Goal: Task Accomplishment & Management: Manage account settings

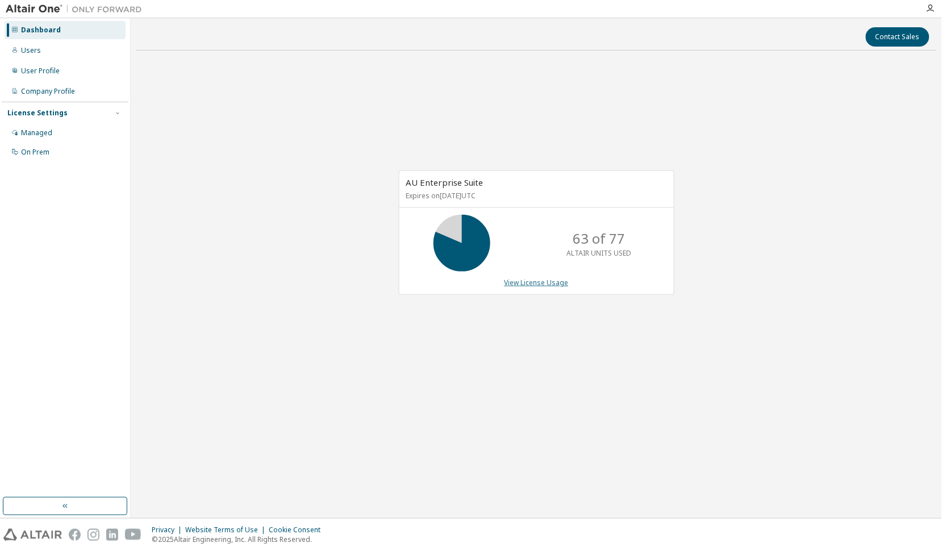
click at [549, 287] on link "View License Usage" at bounding box center [536, 283] width 64 height 10
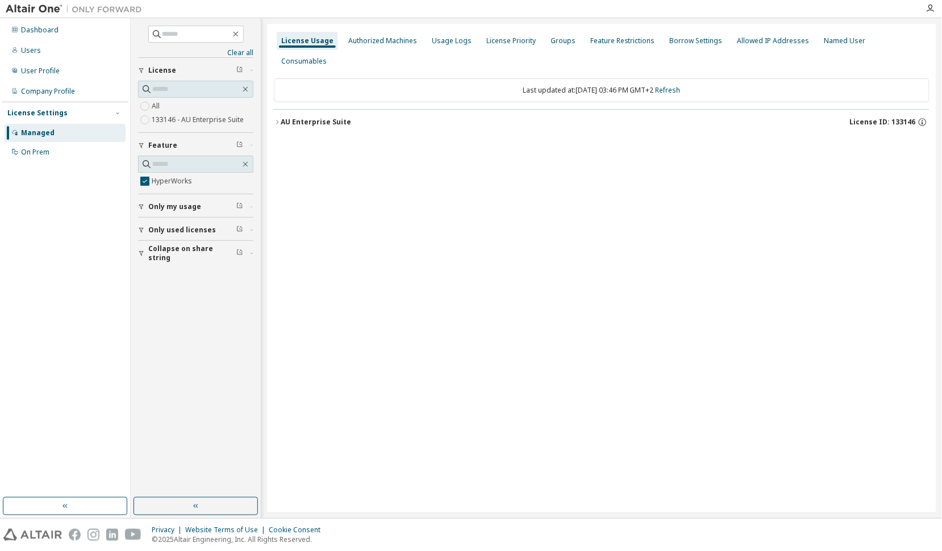
click at [307, 118] on div "AU Enterprise Suite" at bounding box center [316, 122] width 70 height 9
click at [312, 140] on div "HyperWorks" at bounding box center [342, 145] width 102 height 10
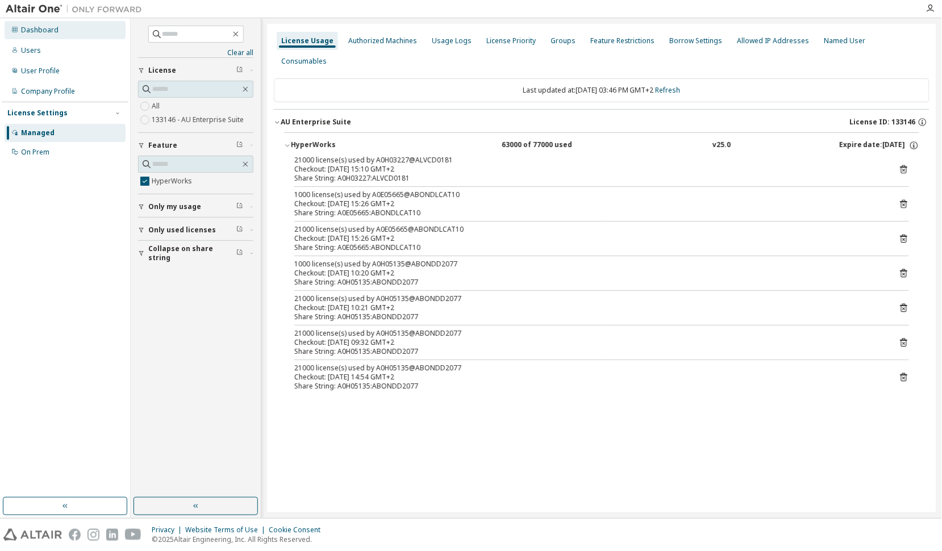
click at [43, 32] on div "Dashboard" at bounding box center [39, 30] width 37 height 9
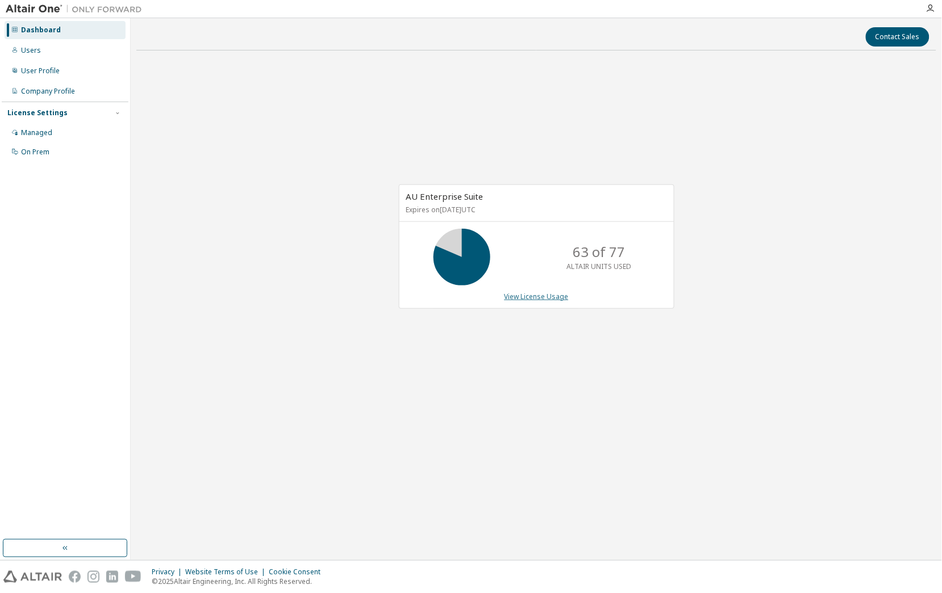
click at [528, 298] on link "View License Usage" at bounding box center [536, 297] width 64 height 10
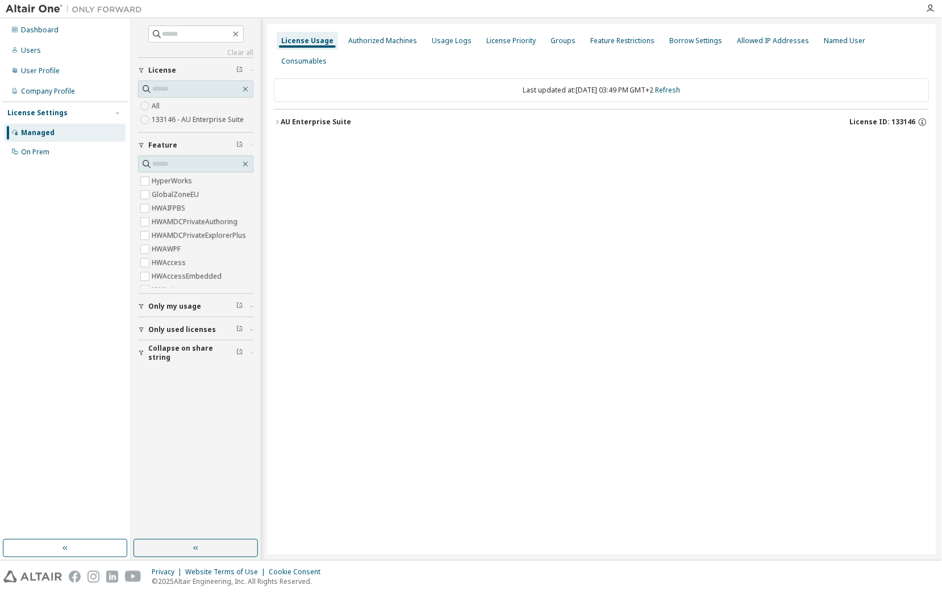
click at [335, 118] on div "AU Enterprise Suite" at bounding box center [316, 122] width 70 height 9
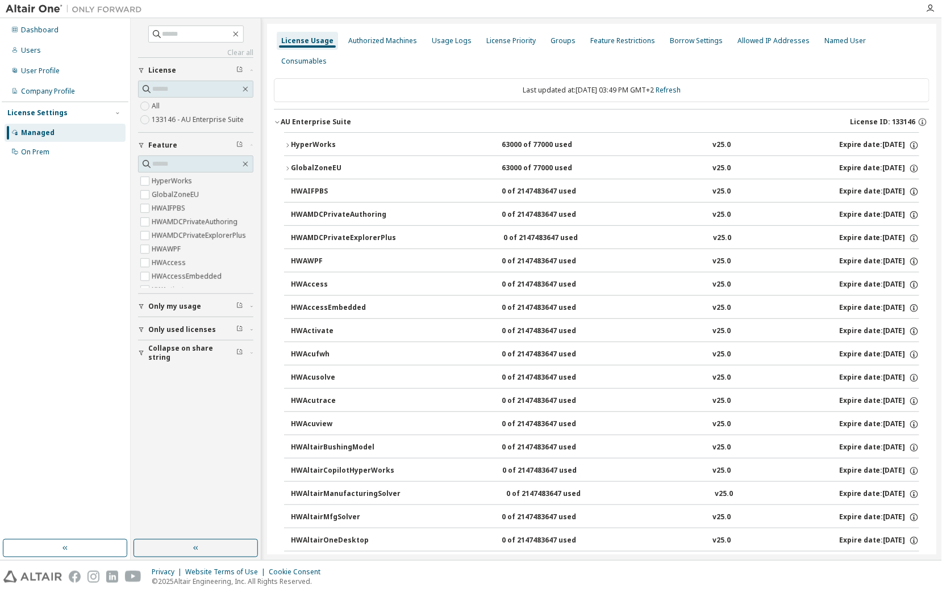
click at [314, 140] on div "HyperWorks" at bounding box center [342, 145] width 102 height 10
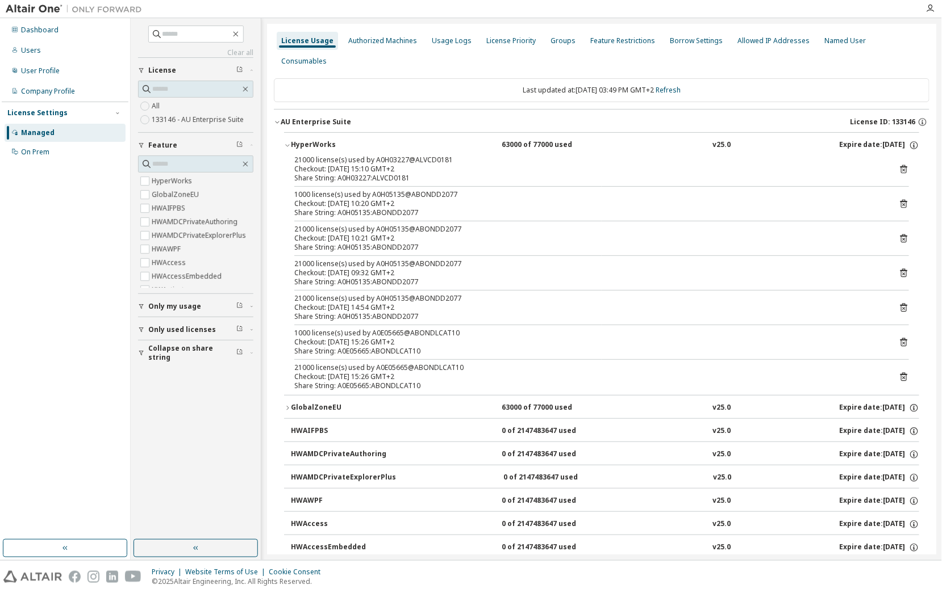
click at [900, 200] on icon at bounding box center [903, 204] width 7 height 9
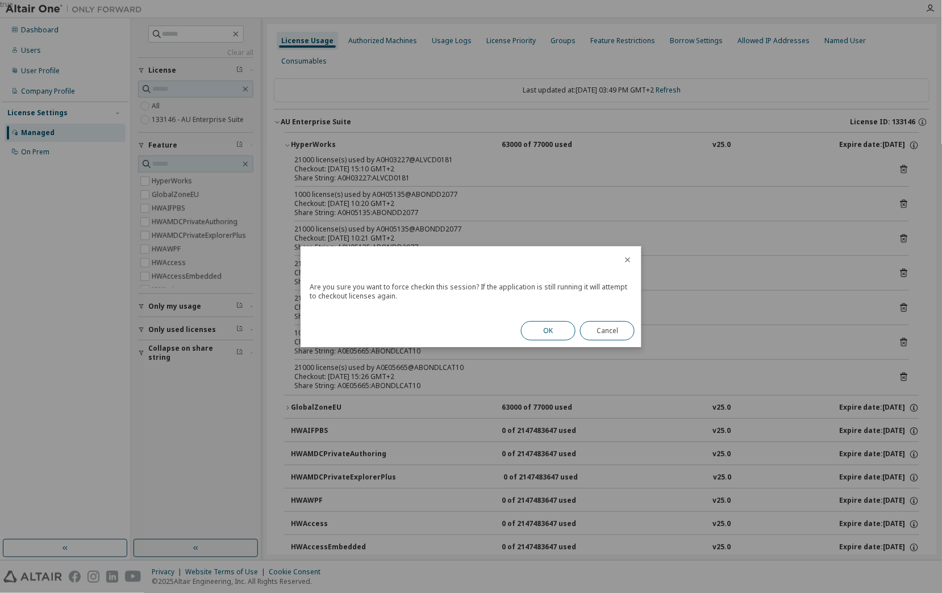
click at [550, 329] on button "OK" at bounding box center [548, 330] width 55 height 19
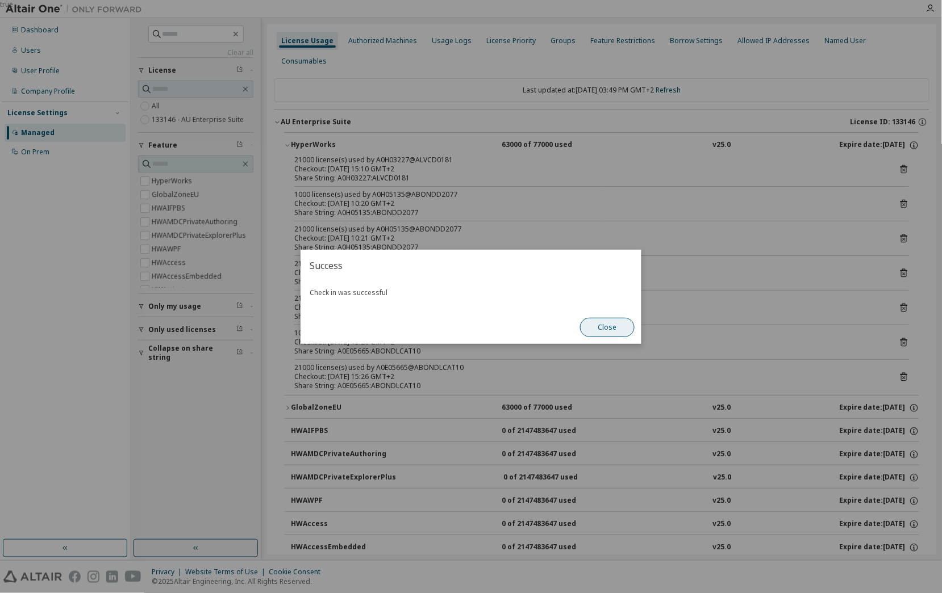
click at [601, 325] on button "Close" at bounding box center [607, 327] width 55 height 19
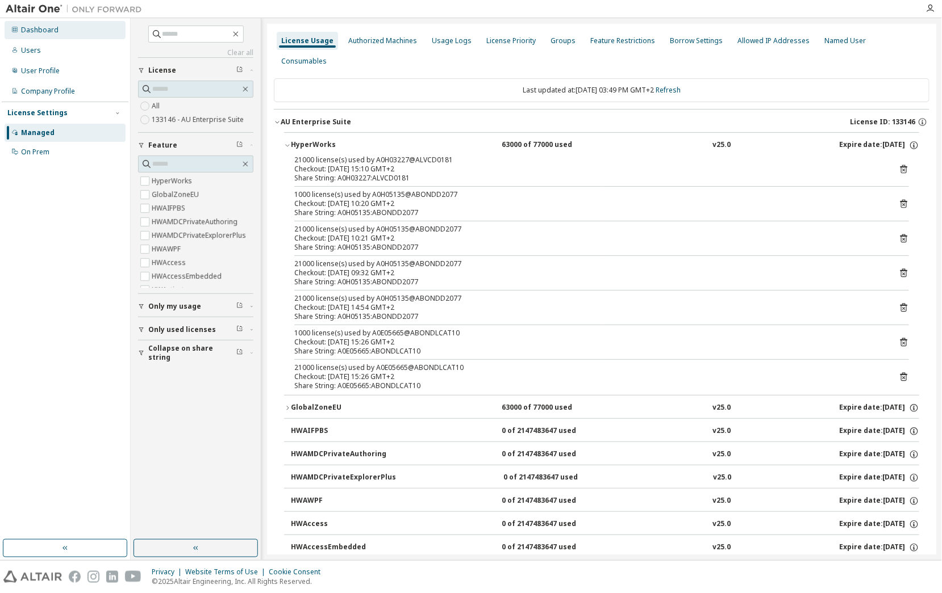
click at [43, 27] on div "Dashboard" at bounding box center [39, 30] width 37 height 9
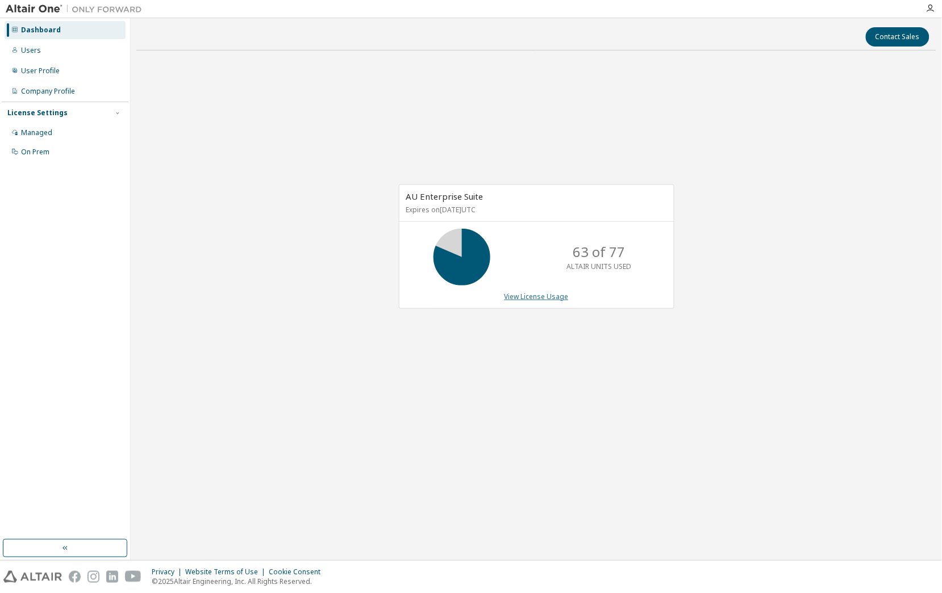
click at [543, 296] on link "View License Usage" at bounding box center [536, 297] width 64 height 10
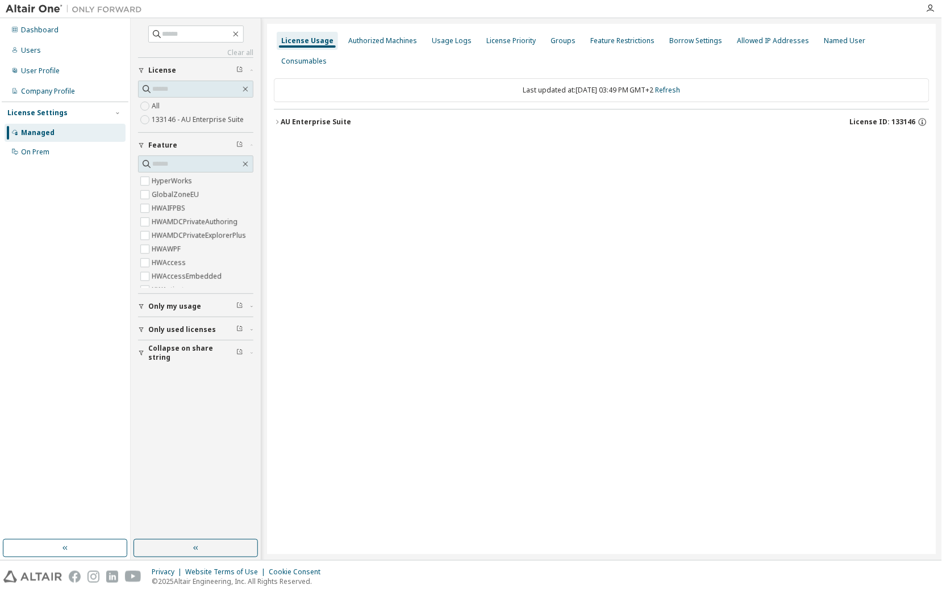
click at [317, 118] on div "AU Enterprise Suite" at bounding box center [316, 122] width 70 height 9
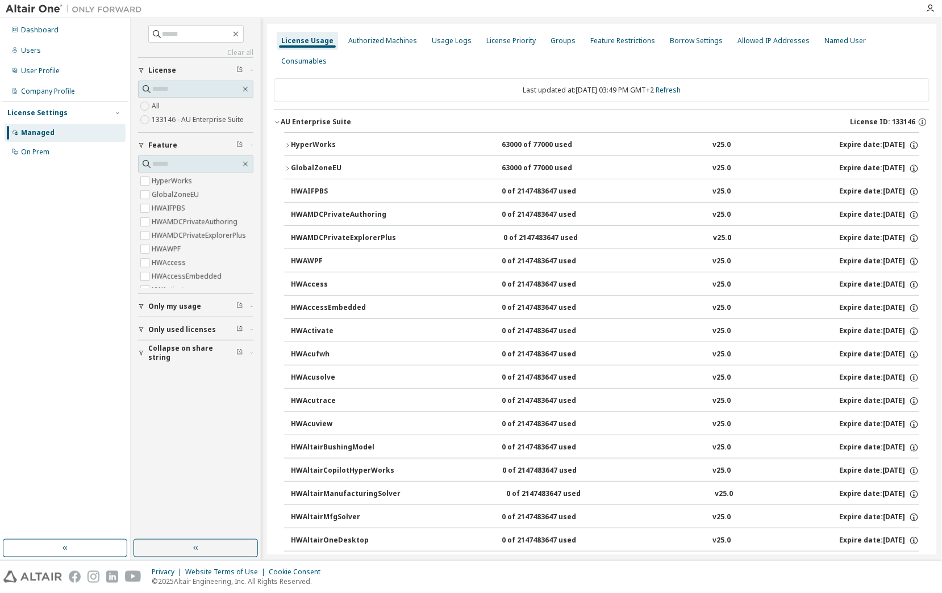
click at [316, 140] on div "HyperWorks" at bounding box center [342, 145] width 102 height 10
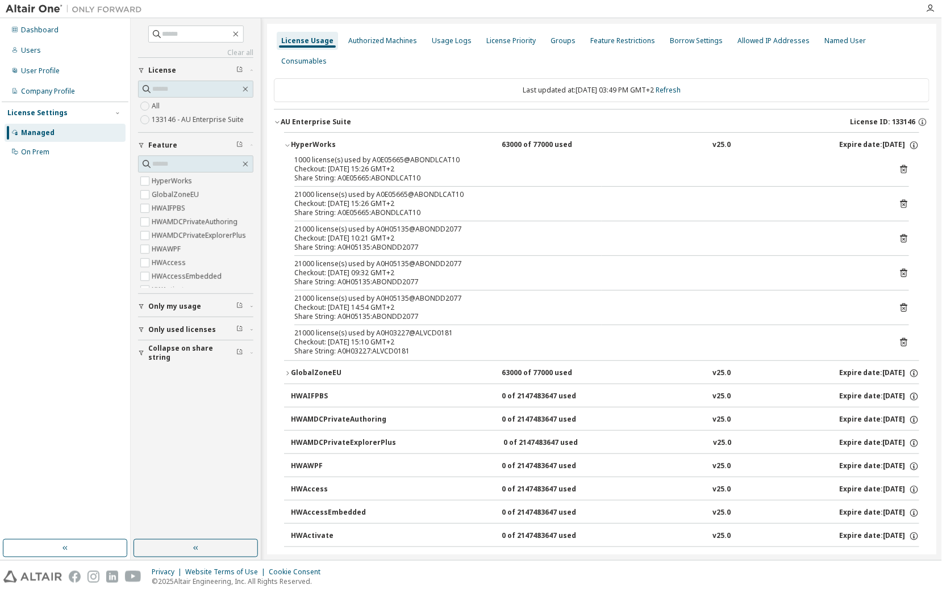
click at [144, 330] on icon "button" at bounding box center [141, 330] width 7 height 7
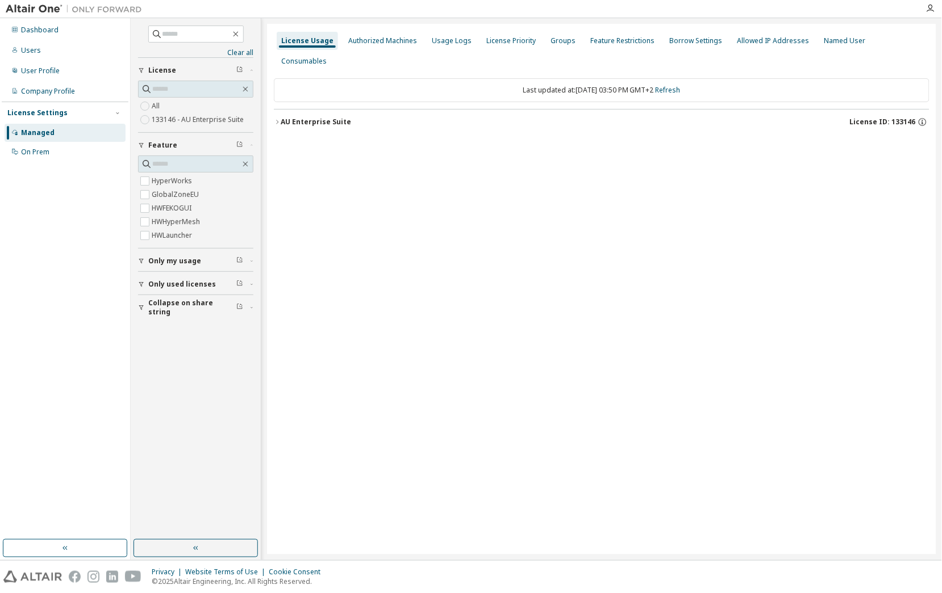
click at [160, 287] on span "Only used licenses" at bounding box center [182, 284] width 68 height 9
click at [156, 315] on label "No" at bounding box center [158, 315] width 12 height 14
click at [319, 118] on div "AU Enterprise Suite" at bounding box center [316, 122] width 70 height 9
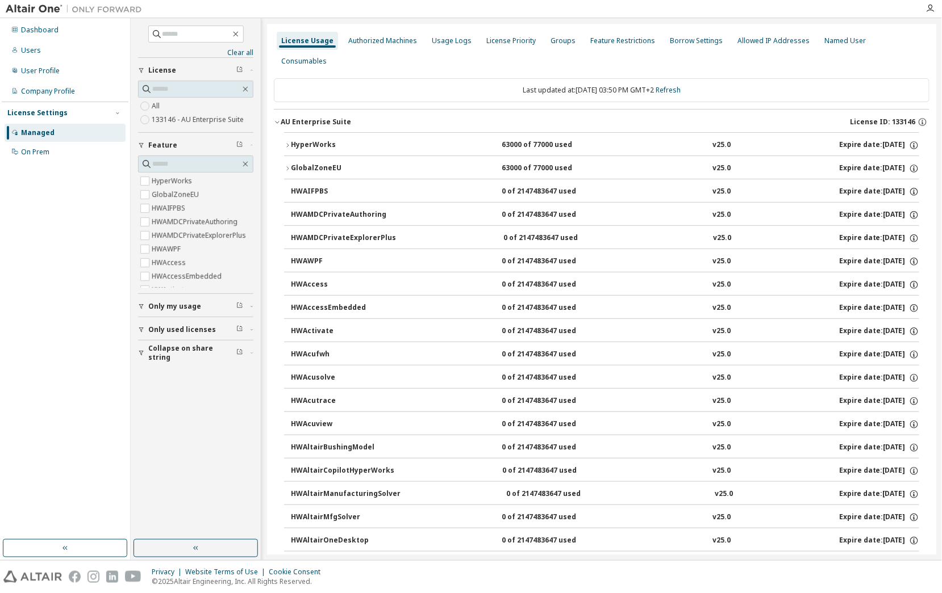
click at [319, 140] on div "HyperWorks" at bounding box center [342, 145] width 102 height 10
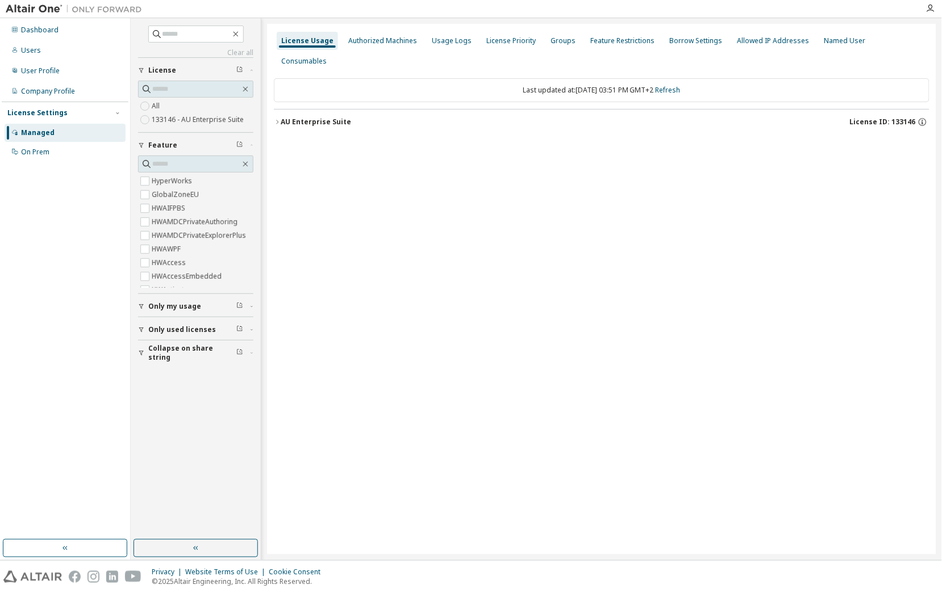
click at [288, 118] on div "AU Enterprise Suite" at bounding box center [316, 122] width 70 height 9
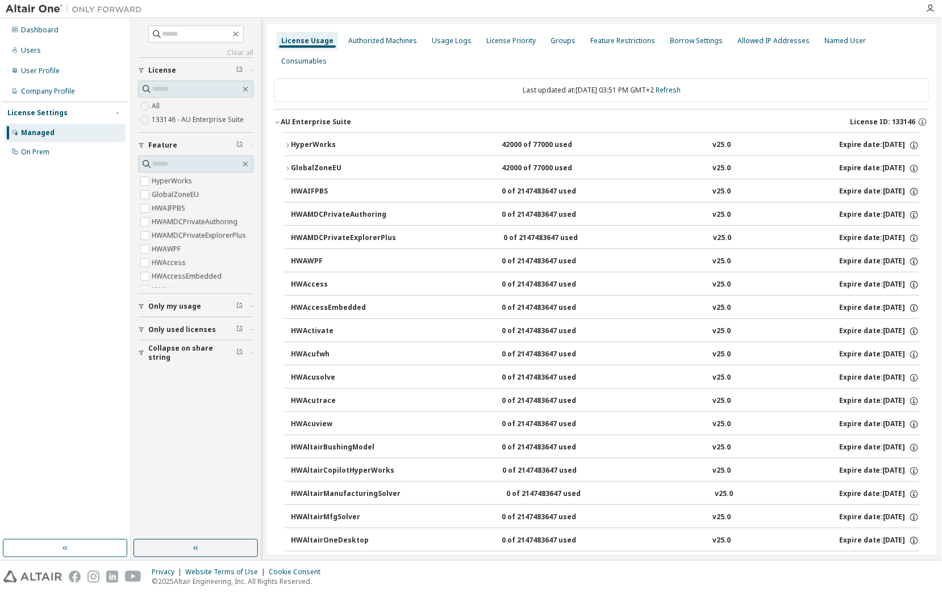
click at [312, 140] on div "HyperWorks" at bounding box center [342, 145] width 102 height 10
